Goal: Information Seeking & Learning: Learn about a topic

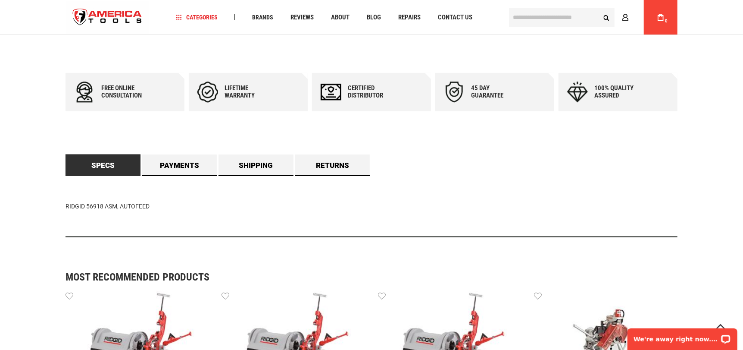
scroll to position [431, 0]
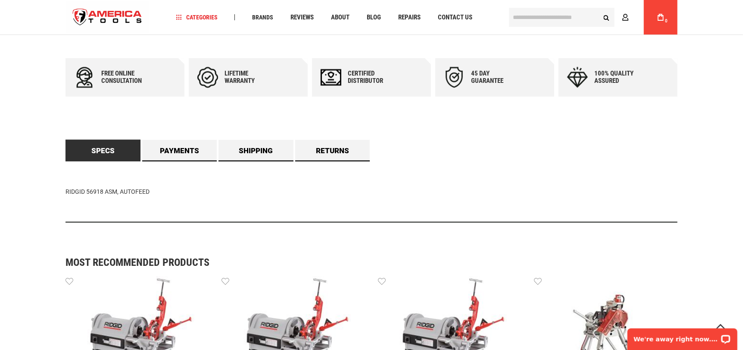
click at [117, 147] on link "Specs" at bounding box center [103, 151] width 75 height 22
click at [170, 147] on link "Payments" at bounding box center [179, 151] width 75 height 22
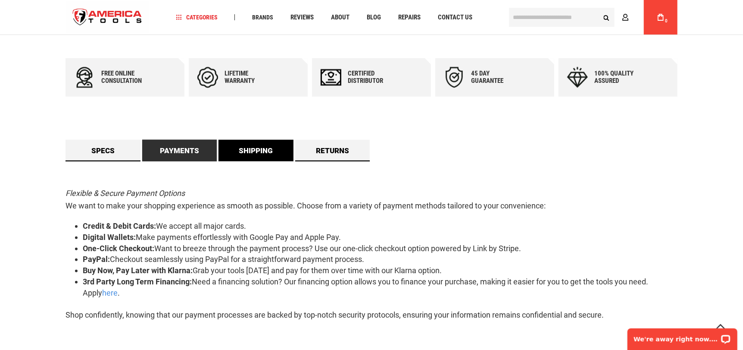
click at [266, 153] on link "Shipping" at bounding box center [256, 151] width 75 height 22
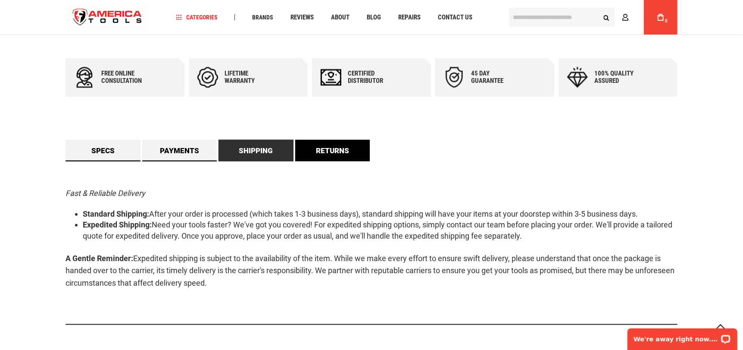
click at [331, 153] on link "Returns" at bounding box center [332, 151] width 75 height 22
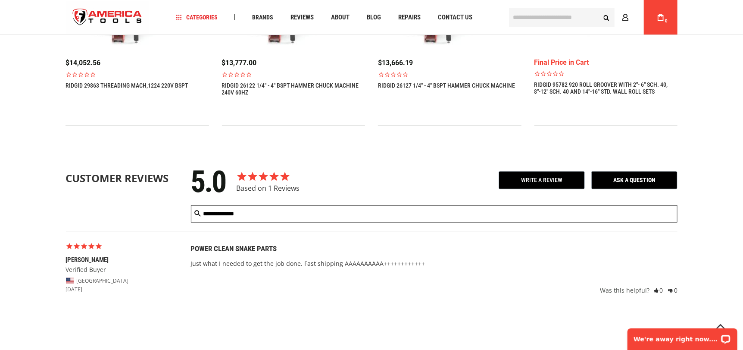
scroll to position [862, 0]
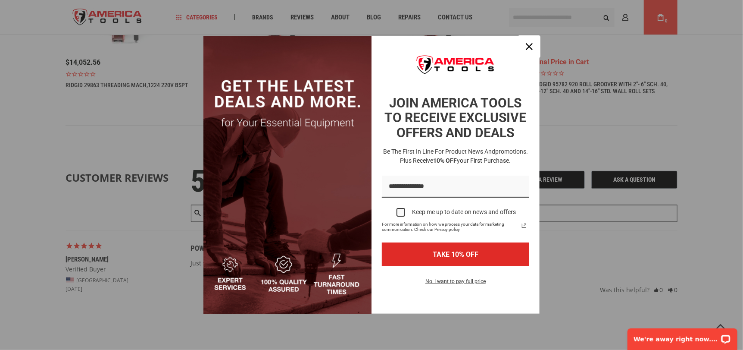
click at [527, 51] on div "Close" at bounding box center [529, 47] width 14 height 14
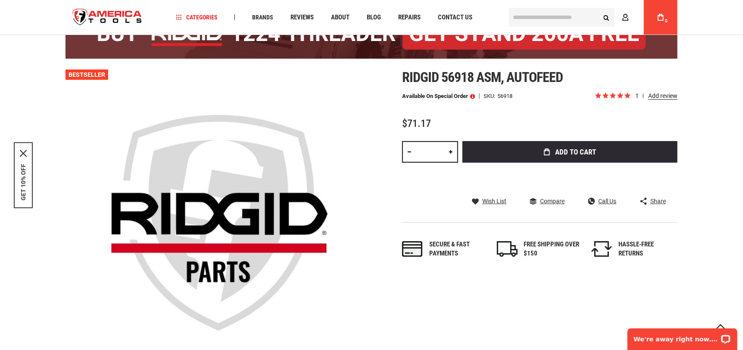
scroll to position [86, 0]
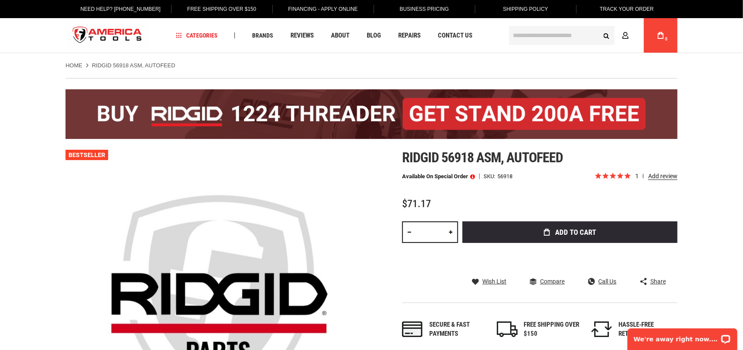
click at [473, 176] on span at bounding box center [472, 176] width 5 height 6
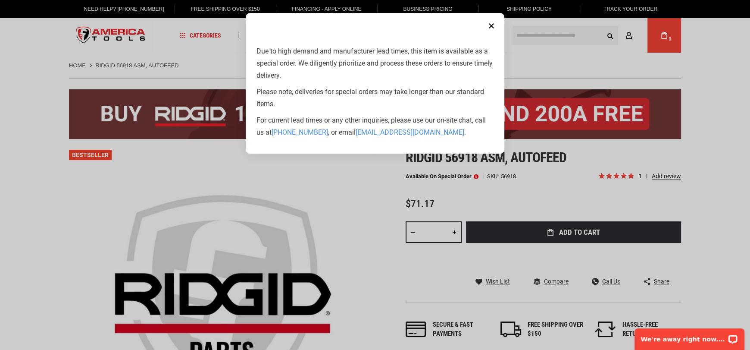
click at [490, 25] on button "Close" at bounding box center [491, 25] width 17 height 17
